Goal: Information Seeking & Learning: Learn about a topic

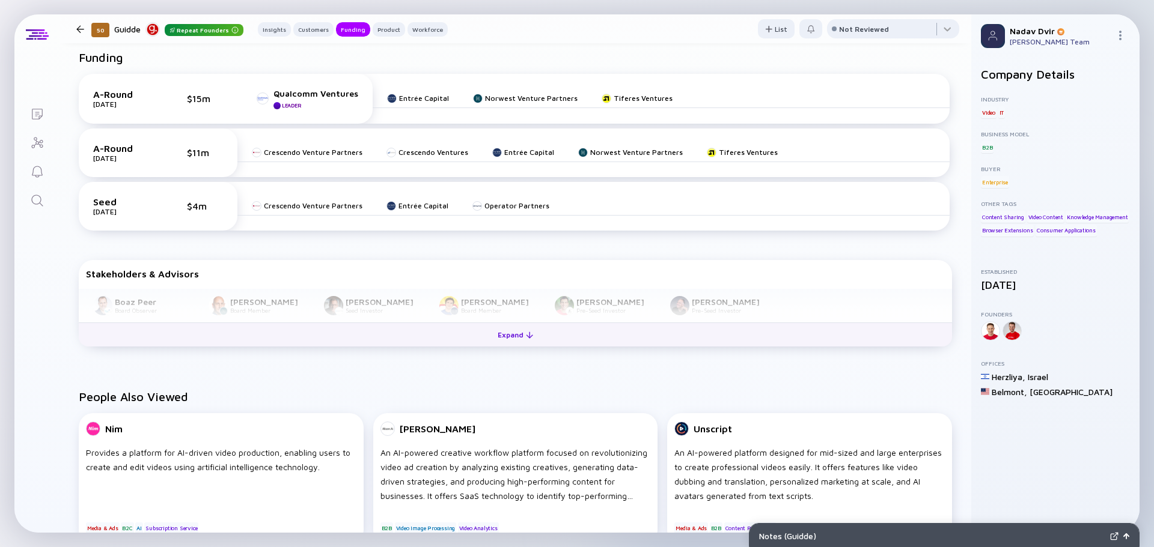
scroll to position [601, 0]
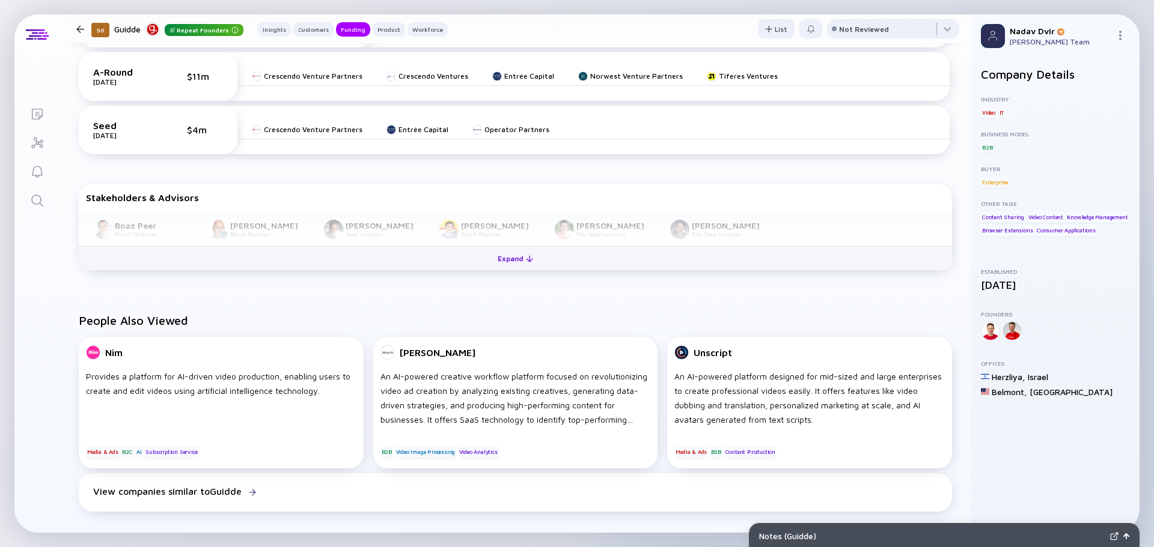
click at [493, 266] on div "Expand" at bounding box center [515, 258] width 50 height 19
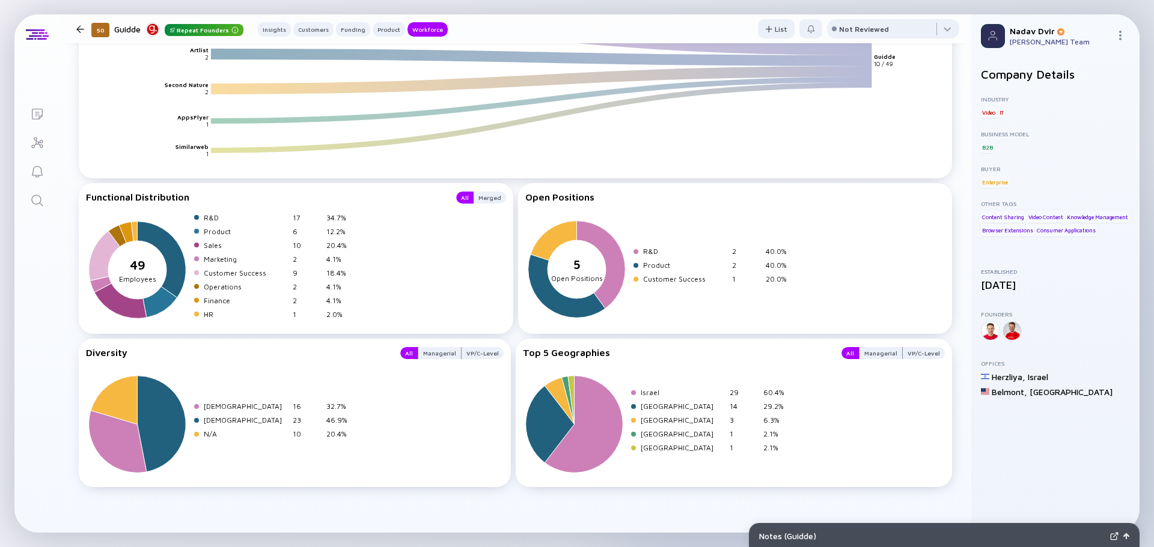
scroll to position [1762, 0]
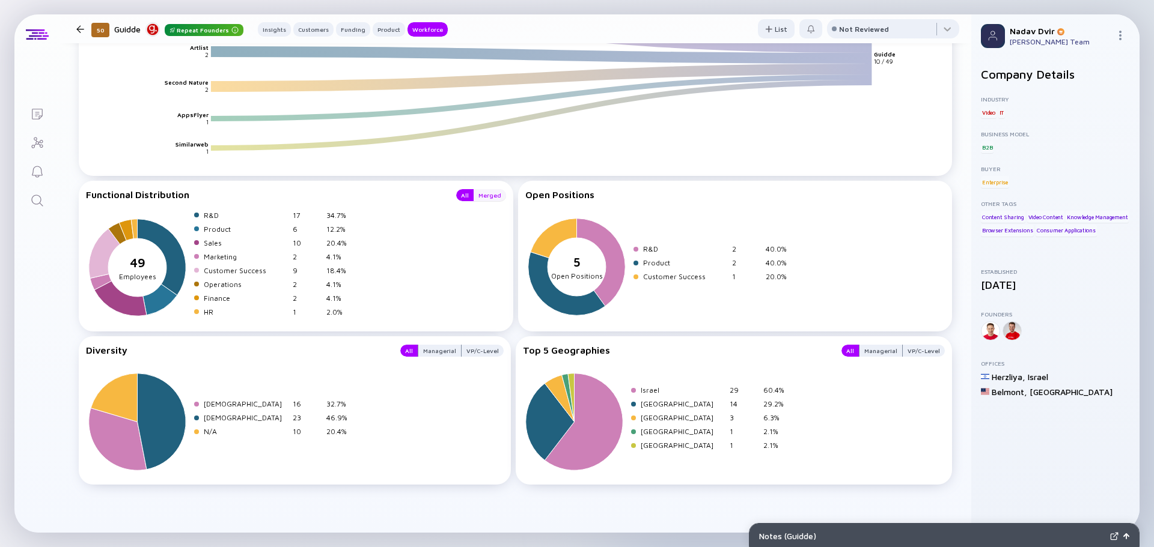
click at [487, 196] on div "Merged" at bounding box center [489, 195] width 32 height 12
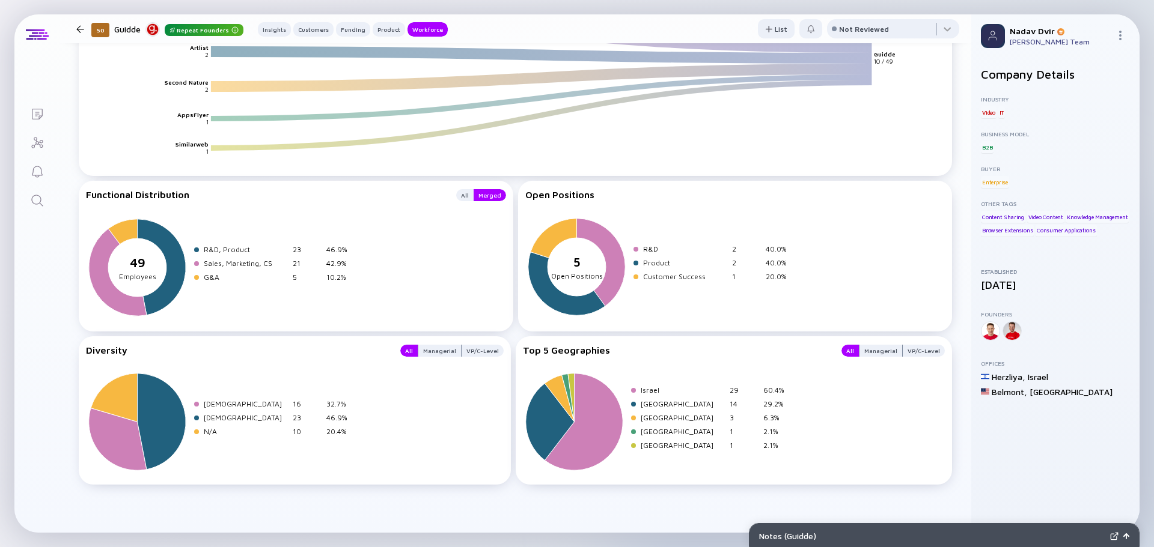
scroll to position [1342, 0]
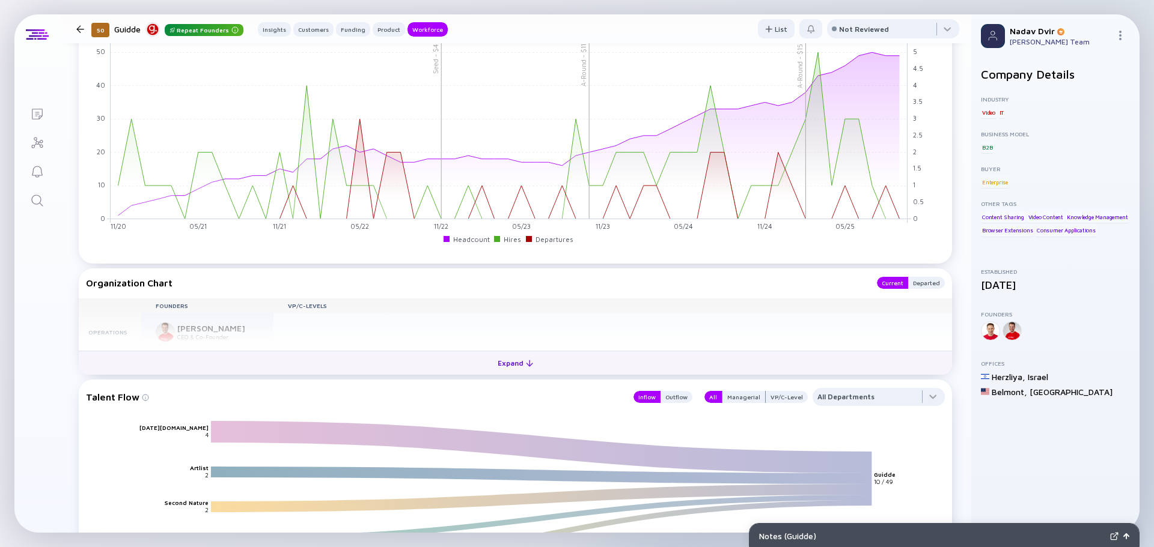
click at [496, 356] on div "Expand" at bounding box center [515, 363] width 50 height 19
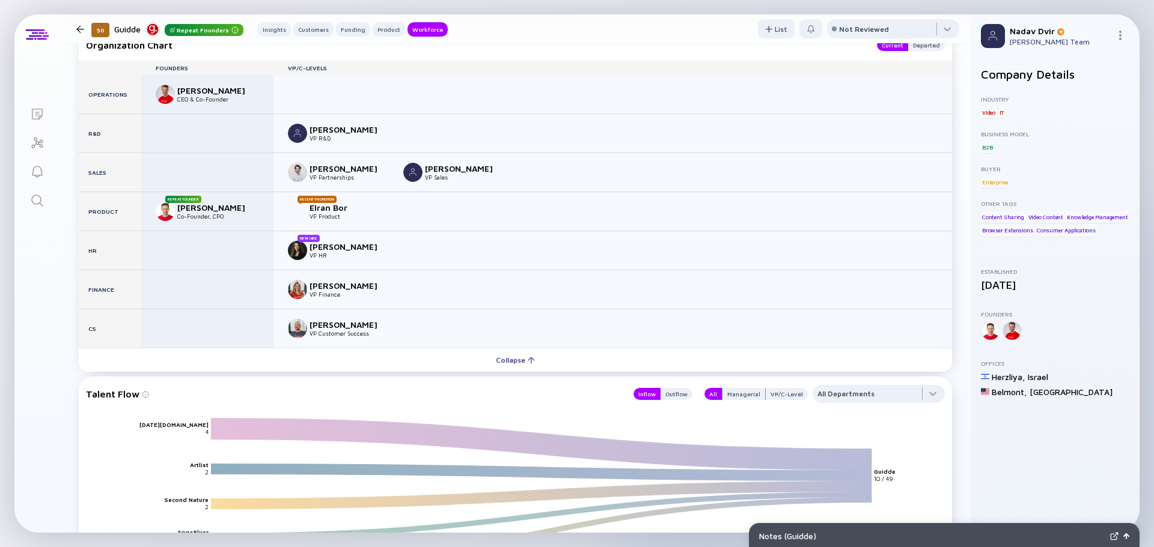
scroll to position [1522, 0]
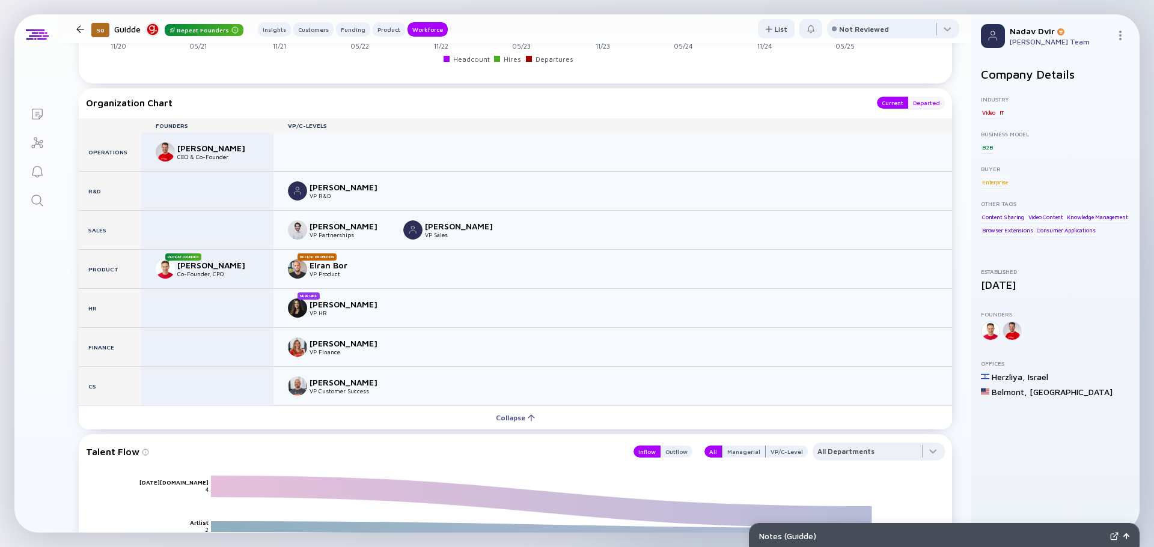
click at [915, 105] on div "Departed" at bounding box center [926, 103] width 37 height 12
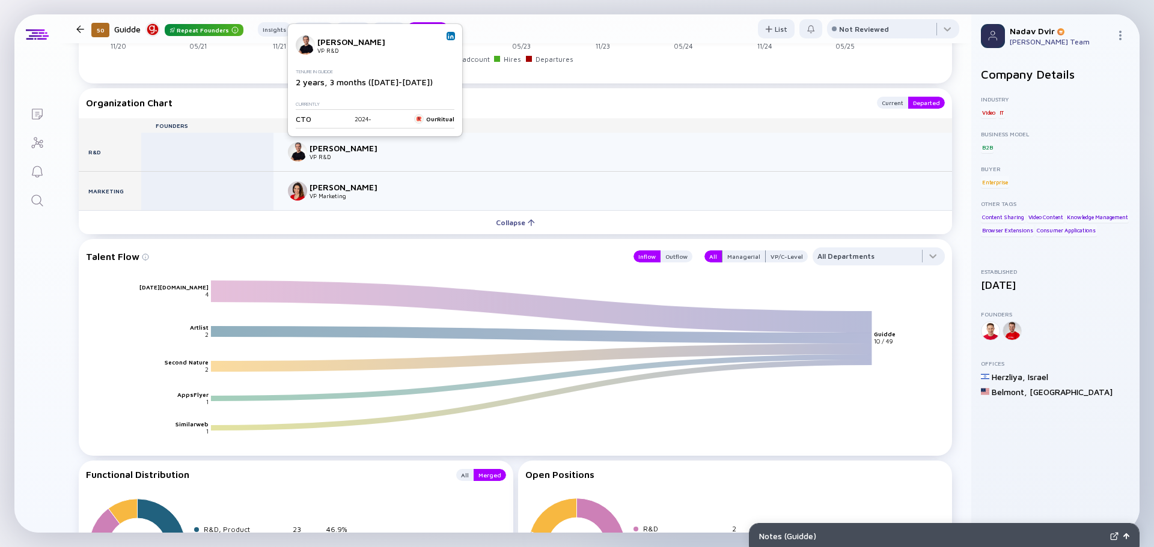
click at [450, 35] on img at bounding box center [451, 36] width 6 height 6
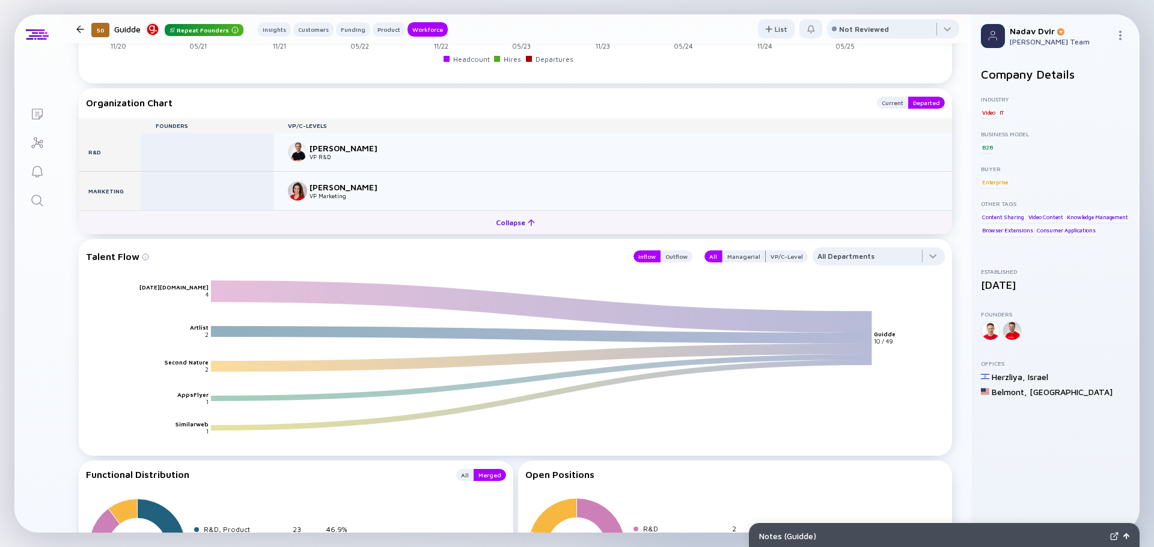
click at [488, 220] on div "Collapse" at bounding box center [514, 222] width 53 height 19
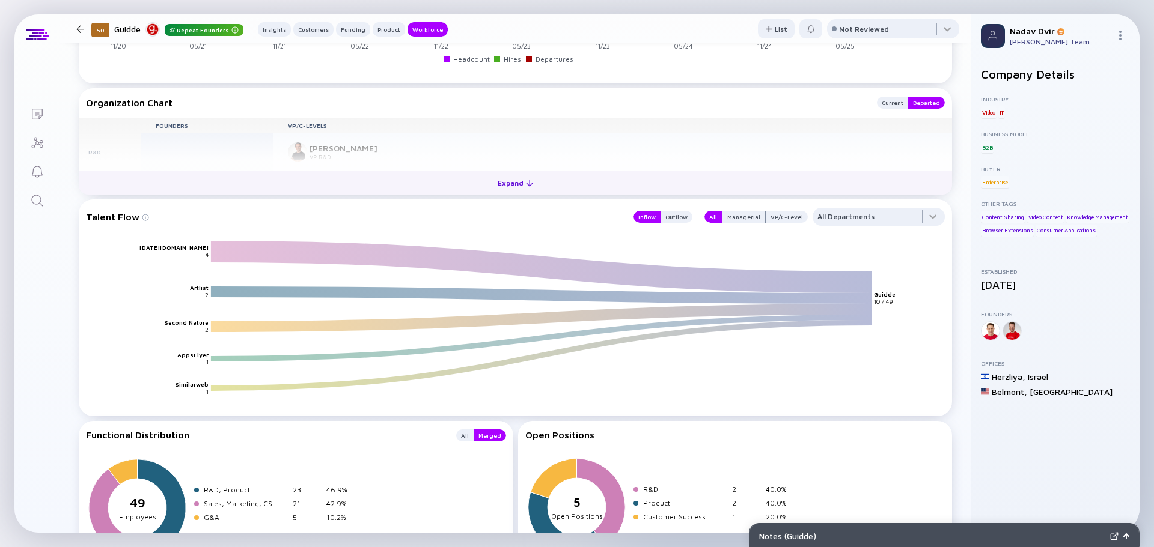
click at [517, 178] on div "Expand" at bounding box center [515, 183] width 50 height 19
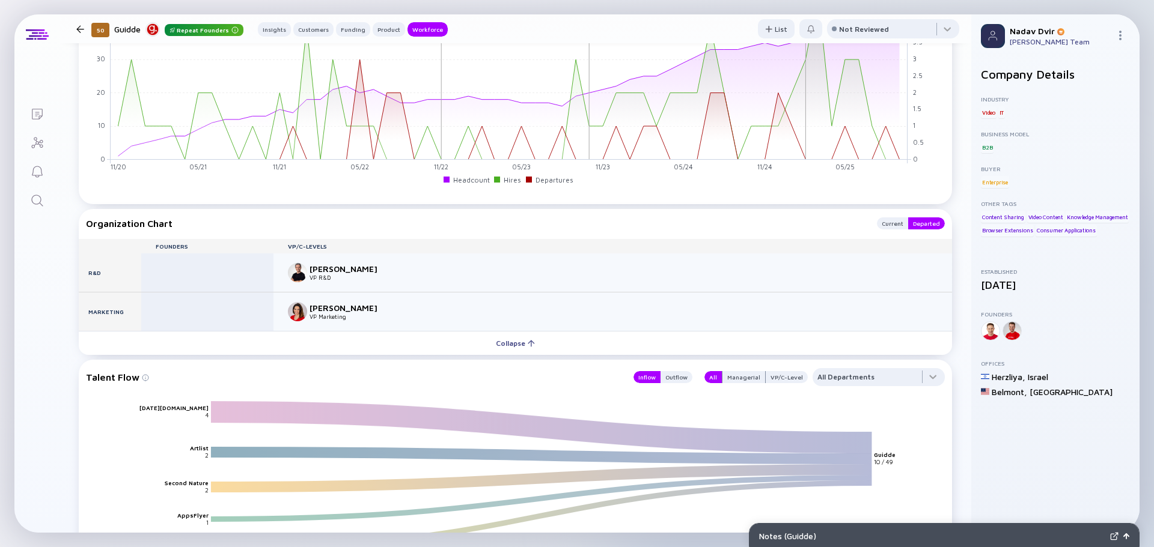
scroll to position [1342, 0]
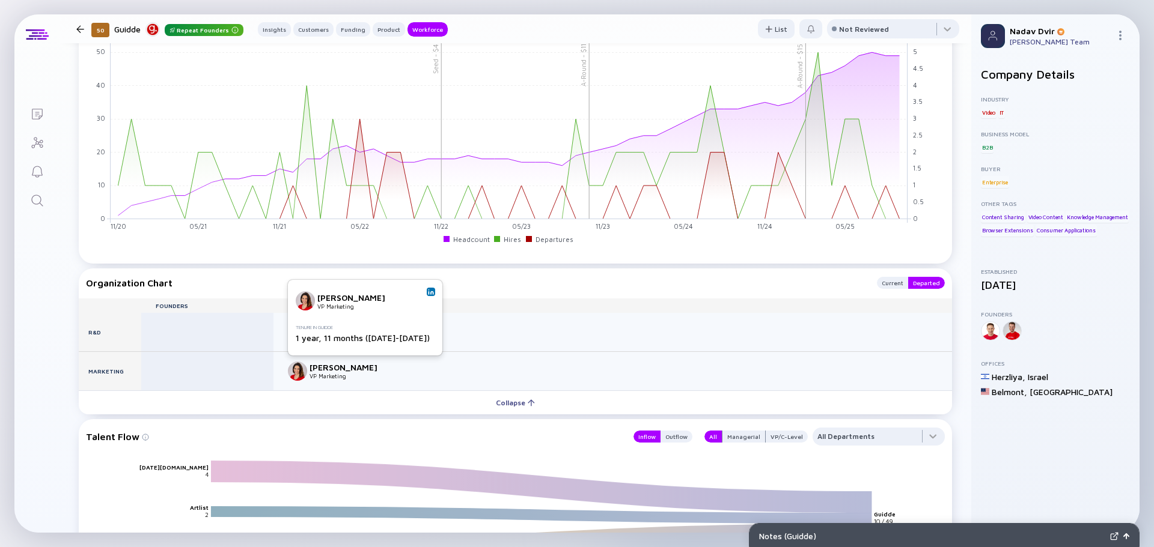
click at [428, 291] on img at bounding box center [431, 292] width 6 height 6
click at [592, 258] on div "Cohort (Off) Compare Headcount Trend x A-Round - $15m A-Round - $11m Seed - $4m…" at bounding box center [515, 125] width 873 height 276
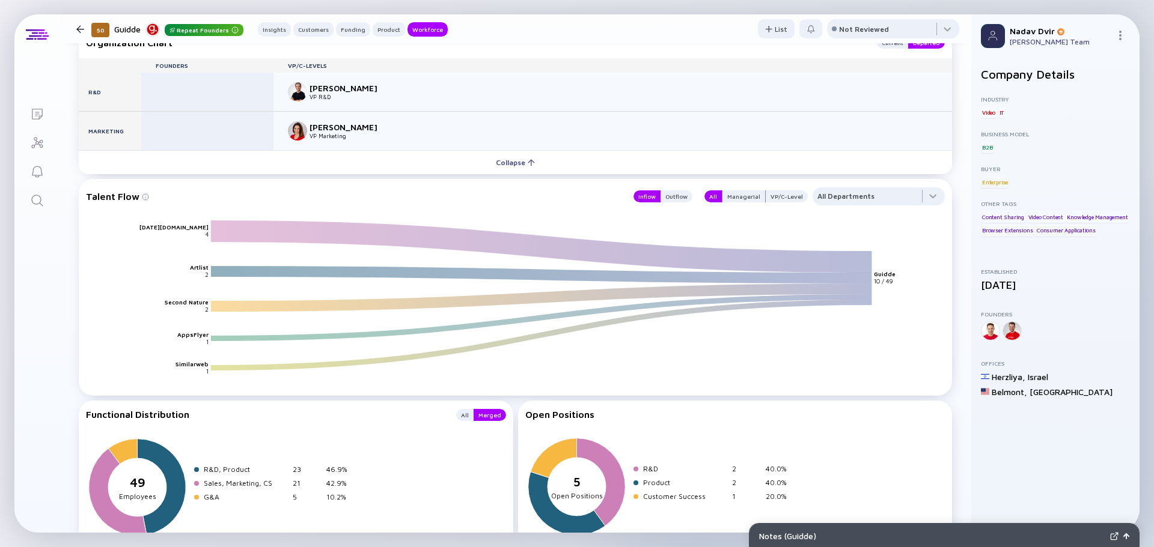
scroll to position [1802, 0]
